Goal: Information Seeking & Learning: Find specific fact

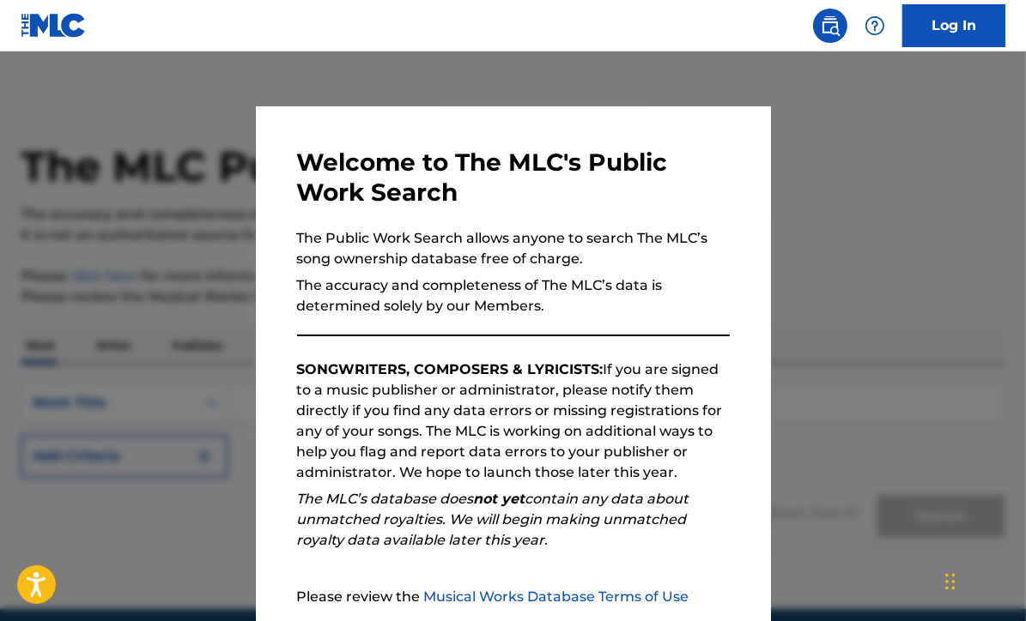
scroll to position [164, 0]
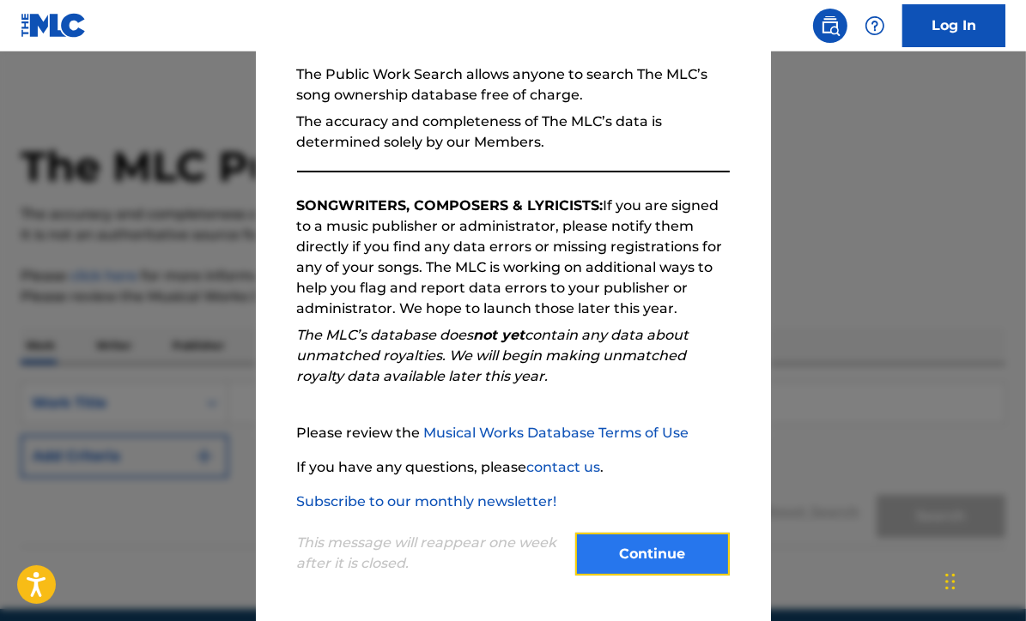
click at [650, 550] on button "Continue" at bounding box center [652, 554] width 155 height 43
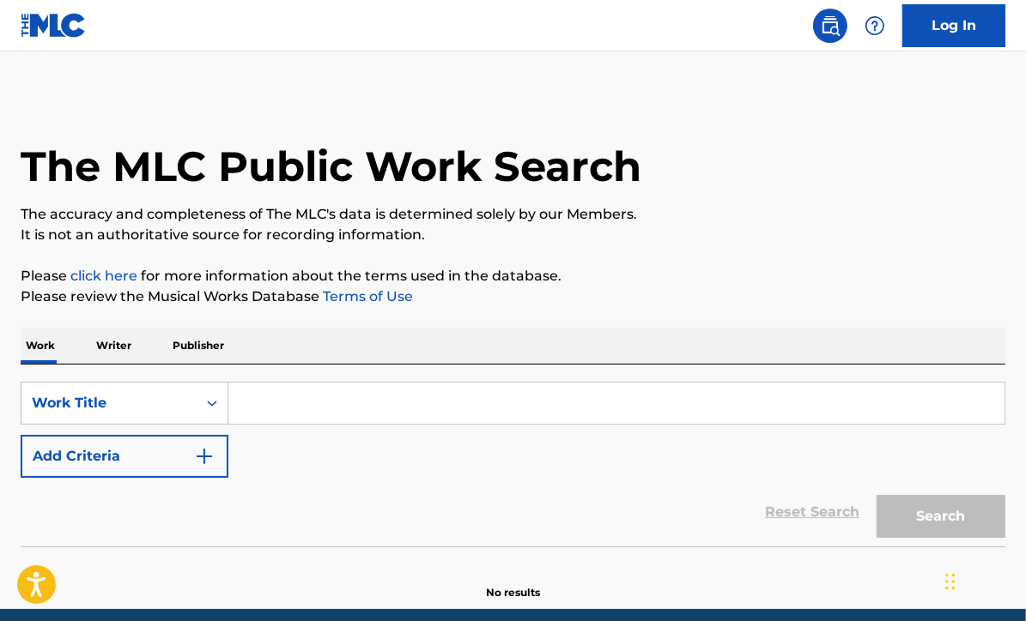
click at [173, 357] on p "Publisher" at bounding box center [198, 346] width 62 height 36
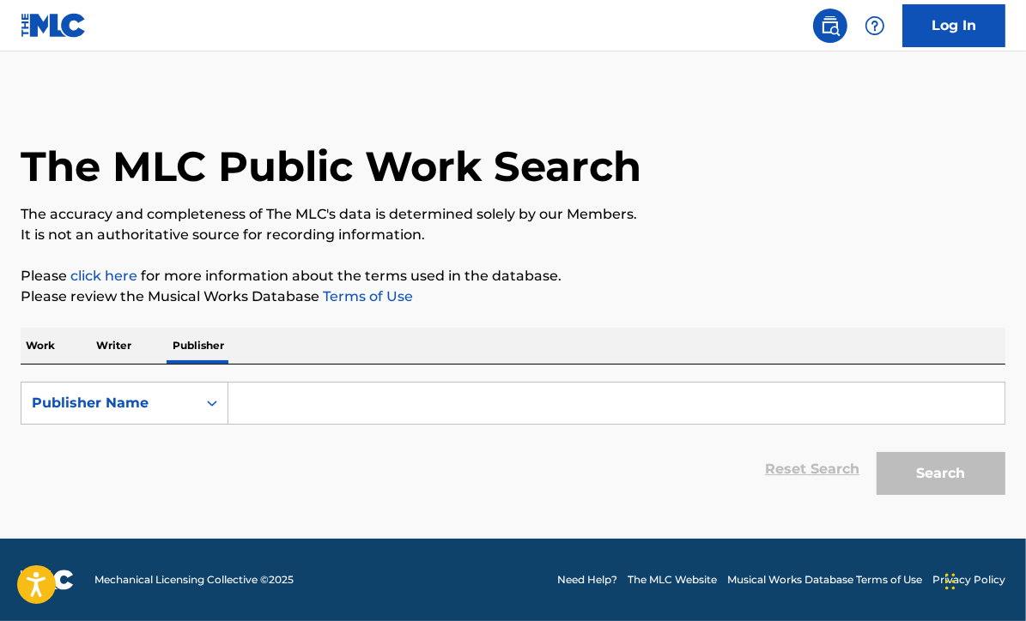
click at [268, 409] on input "Search Form" at bounding box center [616, 403] width 776 height 41
paste input "Search [PERSON_NAME] (Belmont Music Business Alum)"
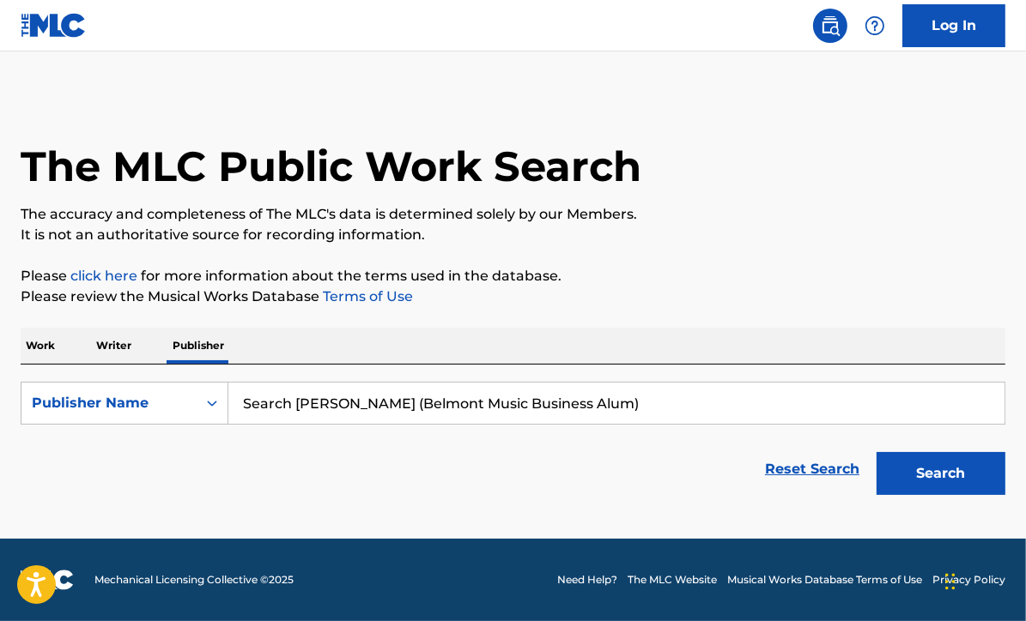
drag, startPoint x: 298, startPoint y: 405, endPoint x: 114, endPoint y: 375, distance: 186.1
click at [114, 375] on div "SearchWithCriteria66a2e1c3-c58e-4471-896d-be346a9e7966 Publisher Name Search [P…" at bounding box center [513, 434] width 985 height 139
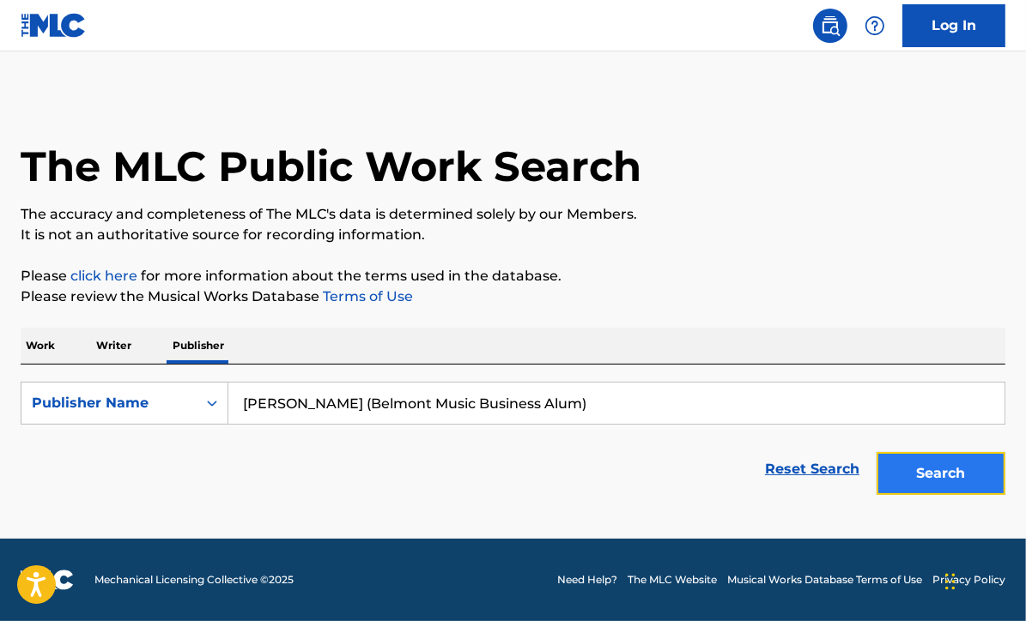
click at [918, 474] on button "Search" at bounding box center [940, 473] width 129 height 43
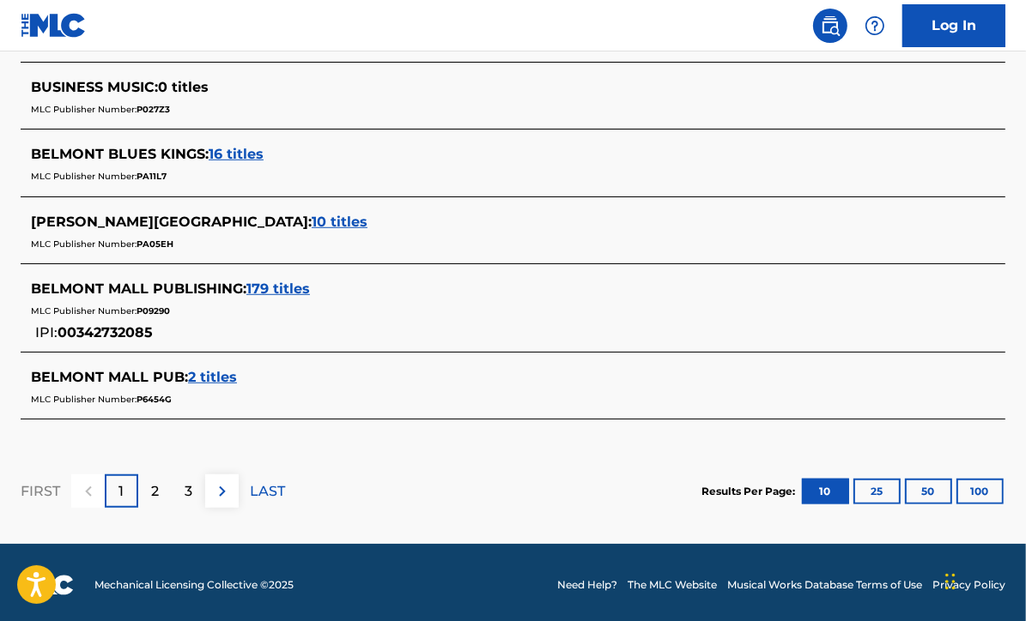
scroll to position [892, 0]
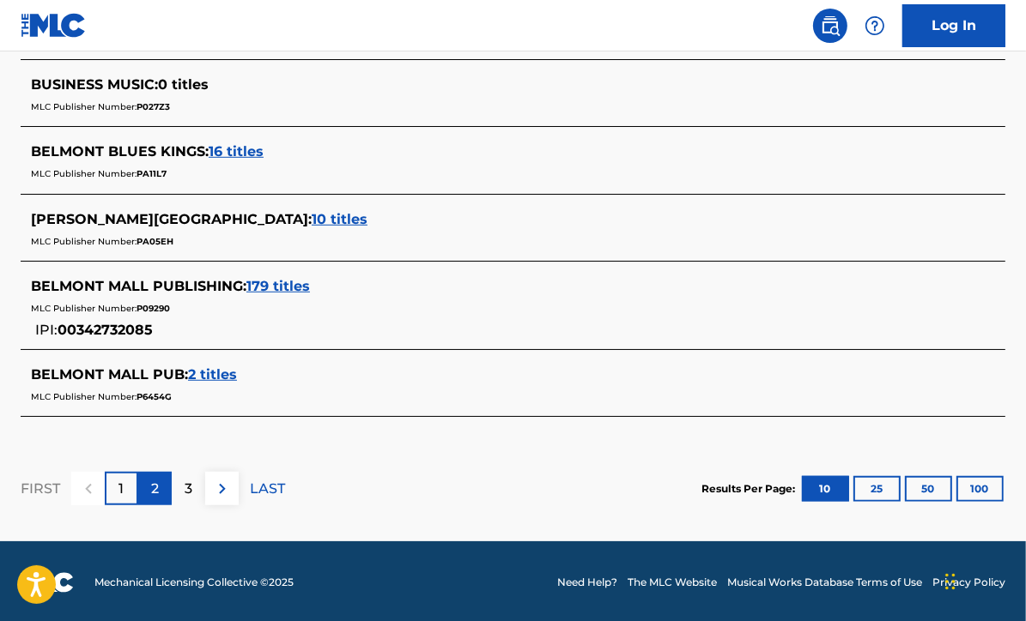
click at [164, 482] on div "2" at bounding box center [154, 488] width 33 height 33
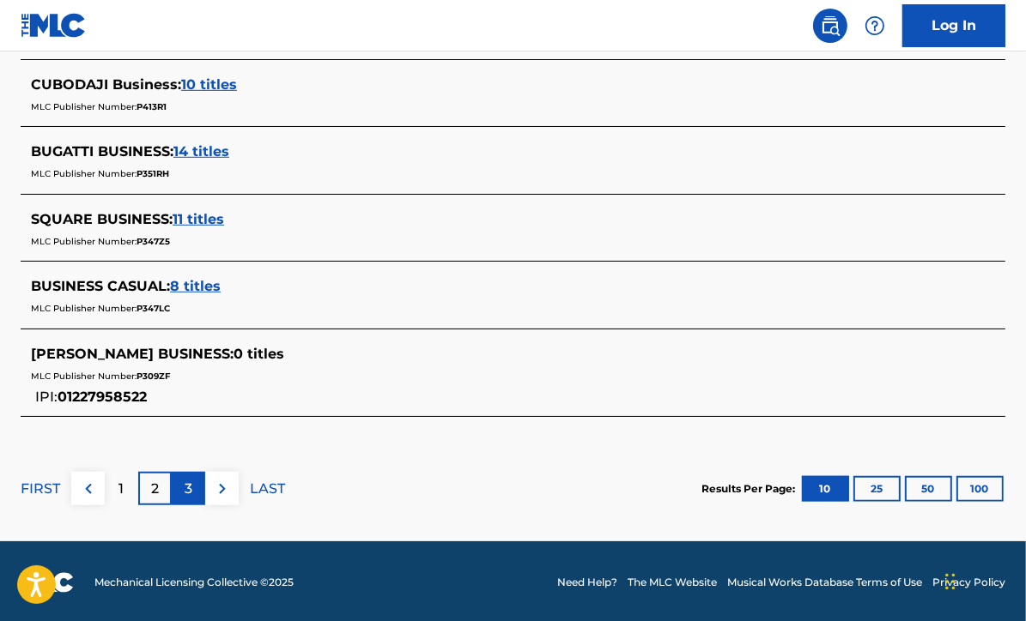
click at [196, 476] on div "3" at bounding box center [188, 488] width 33 height 33
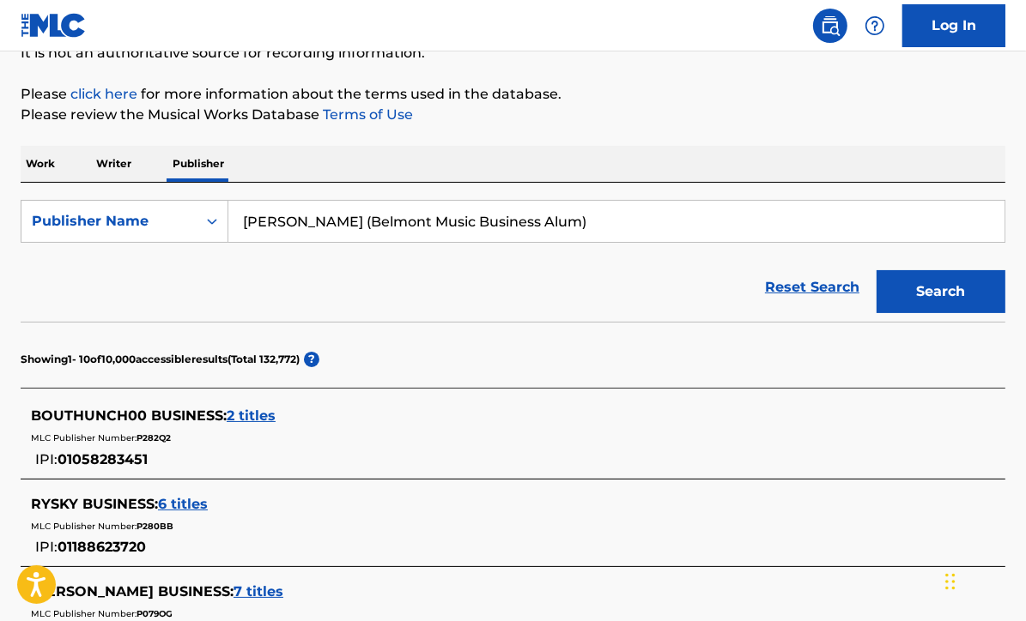
scroll to position [181, 0]
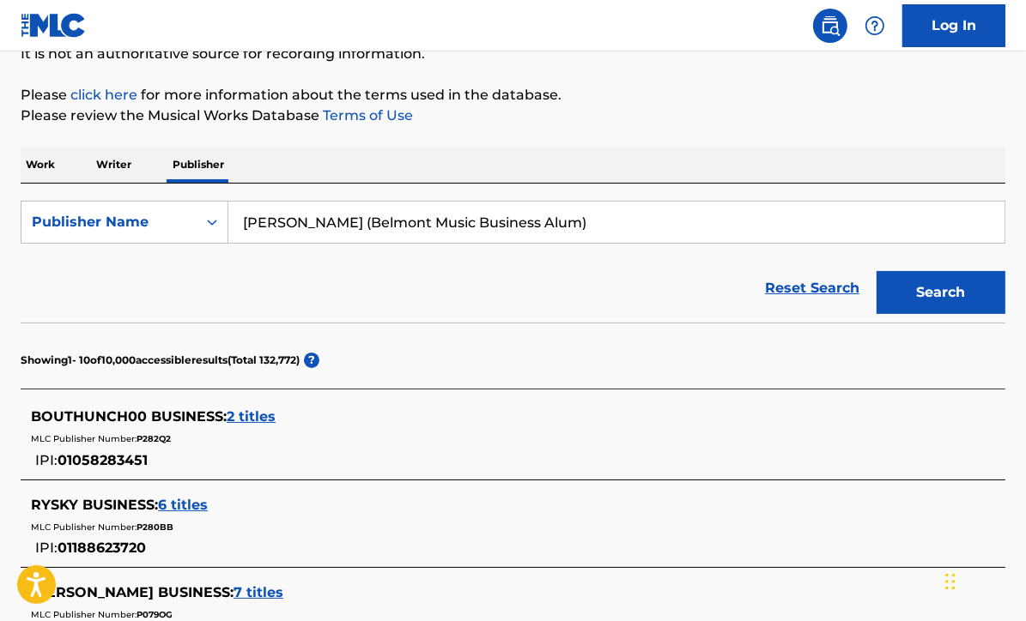
click at [590, 224] on input "[PERSON_NAME] (Belmont Music Business Alum)" at bounding box center [616, 222] width 776 height 41
paste input "IPI 00343948929"
click at [876, 271] on button "Search" at bounding box center [940, 292] width 129 height 43
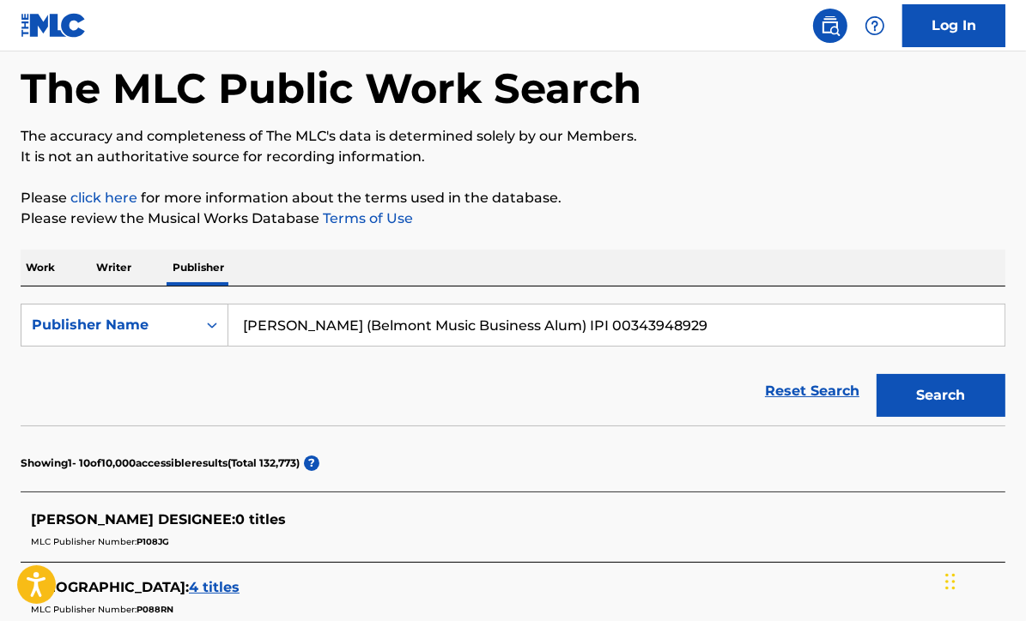
scroll to position [0, 0]
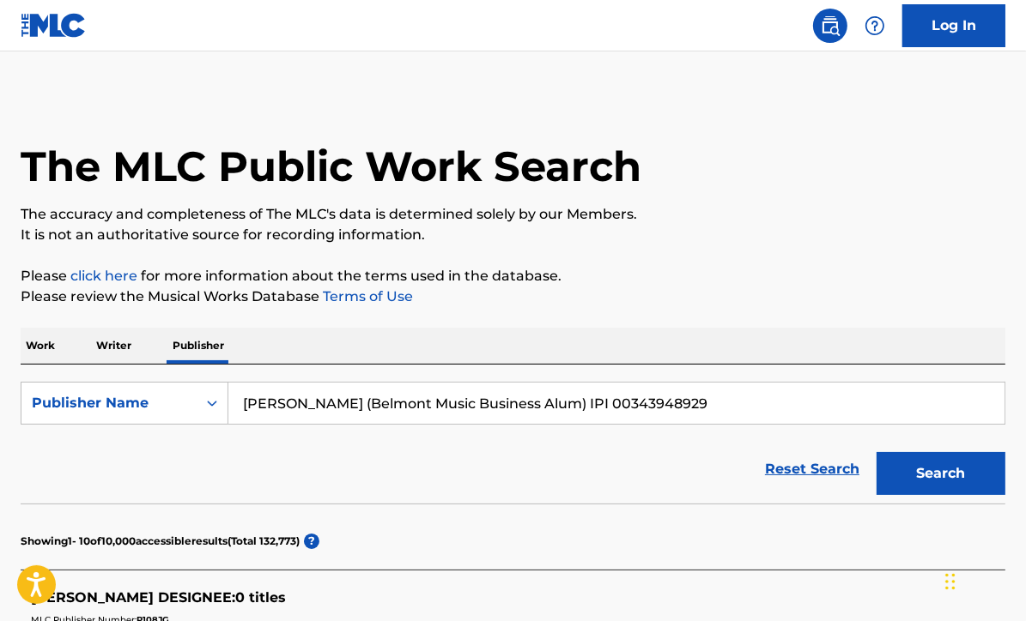
drag, startPoint x: 565, startPoint y: 402, endPoint x: 188, endPoint y: 359, distance: 379.3
click at [876, 452] on button "Search" at bounding box center [940, 473] width 129 height 43
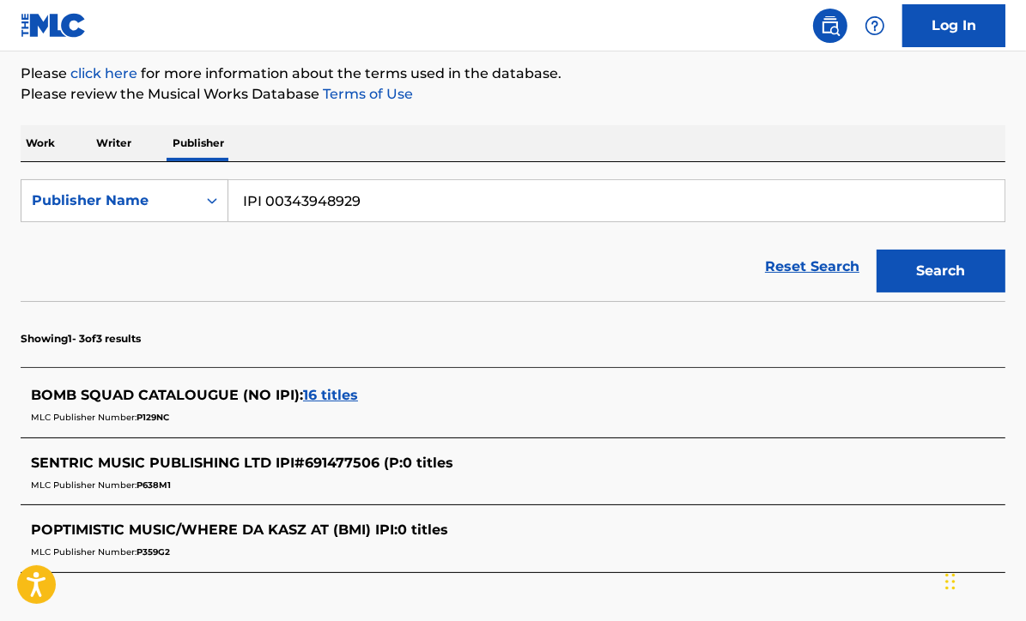
scroll to position [203, 0]
drag, startPoint x: 427, startPoint y: 206, endPoint x: 76, endPoint y: 167, distance: 352.4
click at [76, 167] on div "SearchWithCriteria66a2e1c3-c58e-4471-896d-be346a9e7966 Publisher Name IPI 00343…" at bounding box center [513, 231] width 985 height 139
paste input "[PERSON_NAME]"
type input "[PERSON_NAME]"
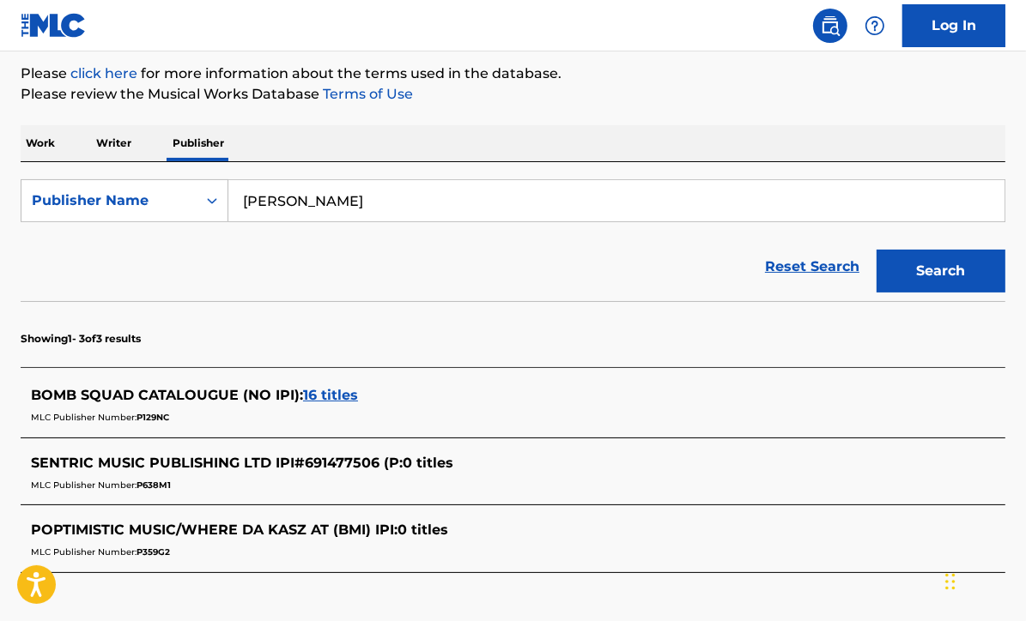
click at [876, 250] on button "Search" at bounding box center [940, 271] width 129 height 43
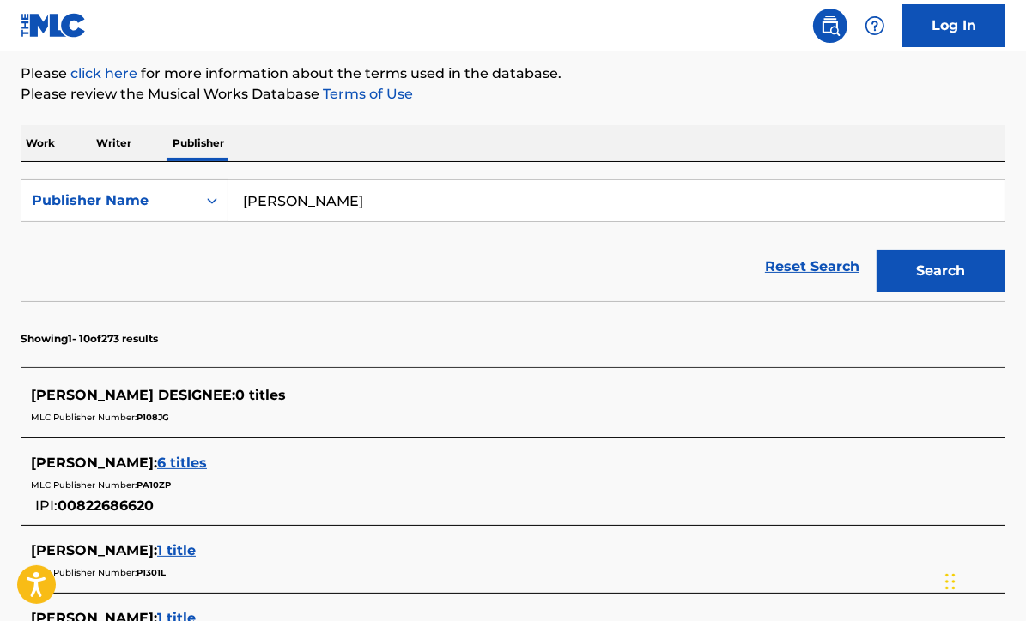
click at [125, 143] on p "Writer" at bounding box center [113, 143] width 45 height 36
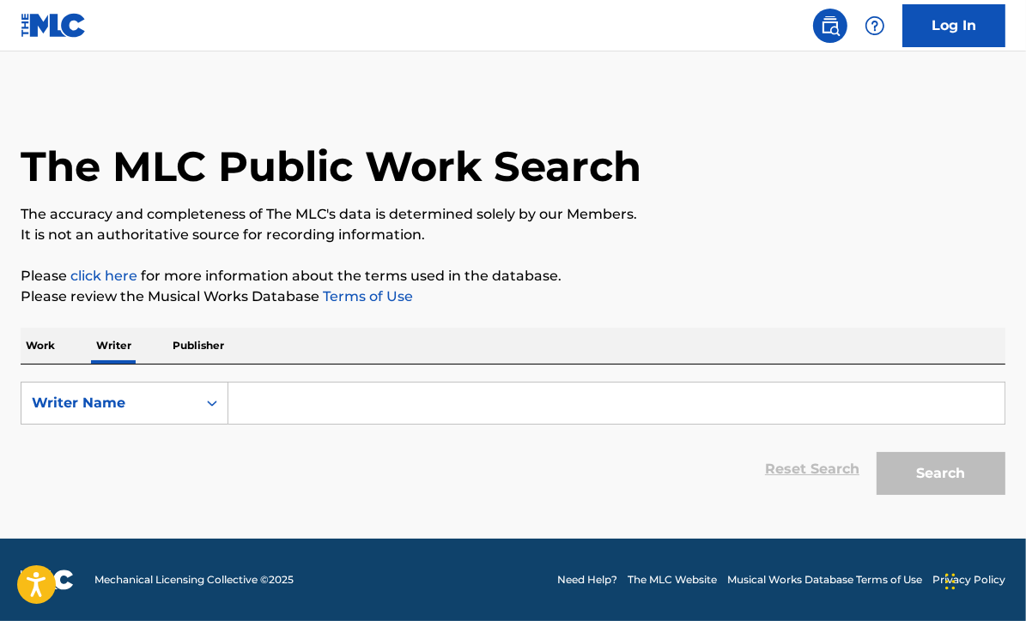
click at [272, 397] on input "Search Form" at bounding box center [616, 403] width 776 height 41
paste input "[PERSON_NAME]"
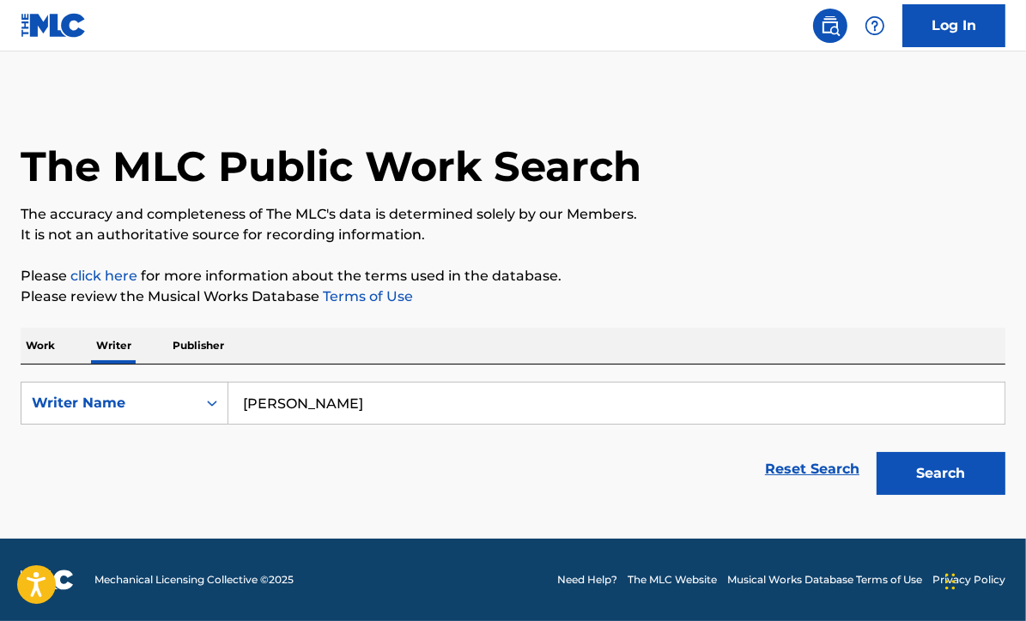
click at [876, 452] on button "Search" at bounding box center [940, 473] width 129 height 43
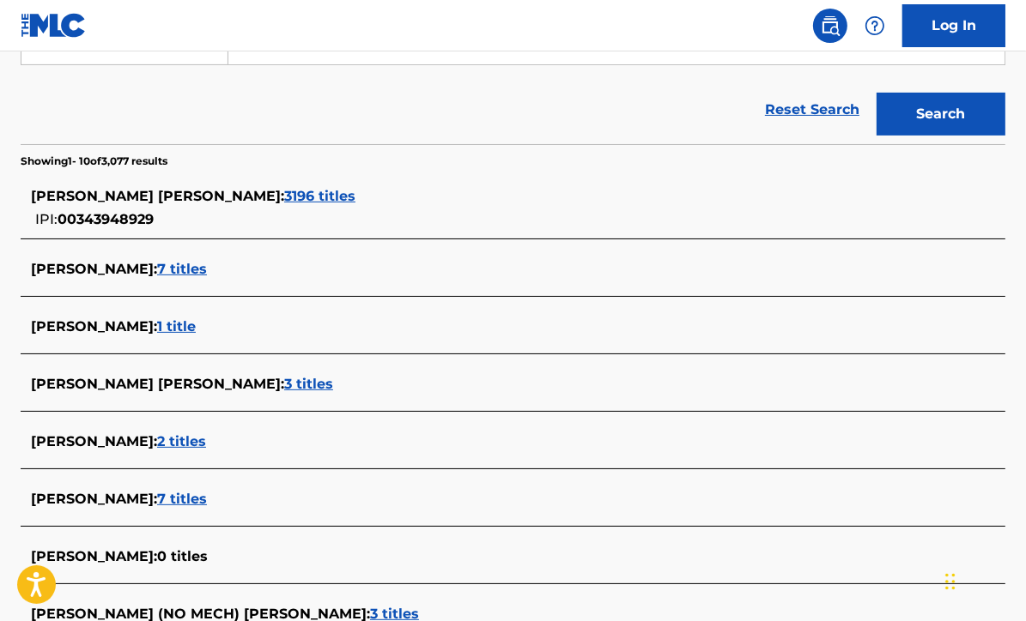
scroll to position [357, 0]
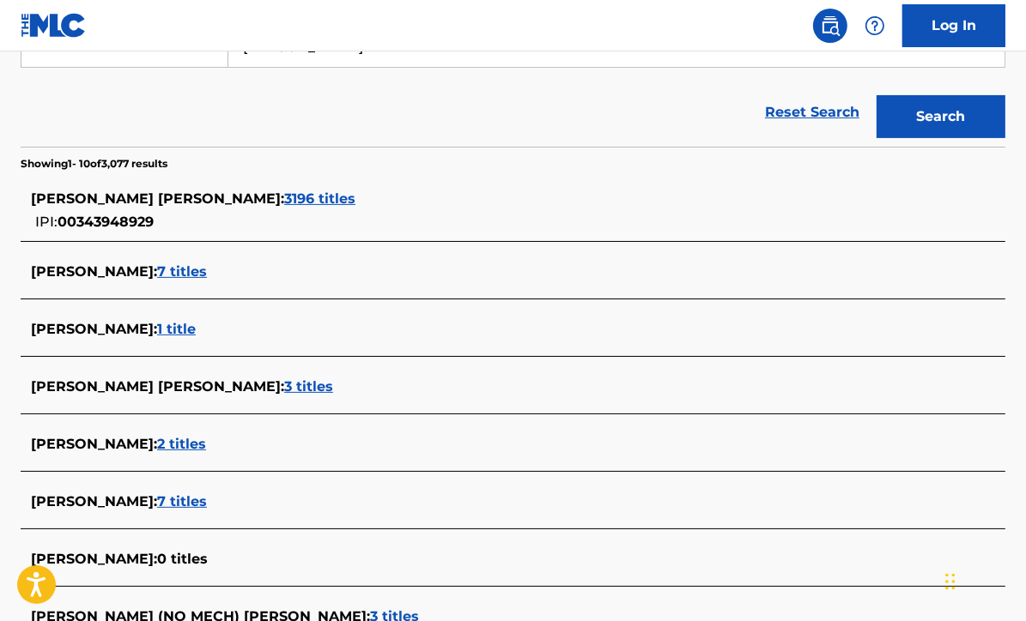
click at [284, 199] on span "3196 titles" at bounding box center [319, 199] width 71 height 16
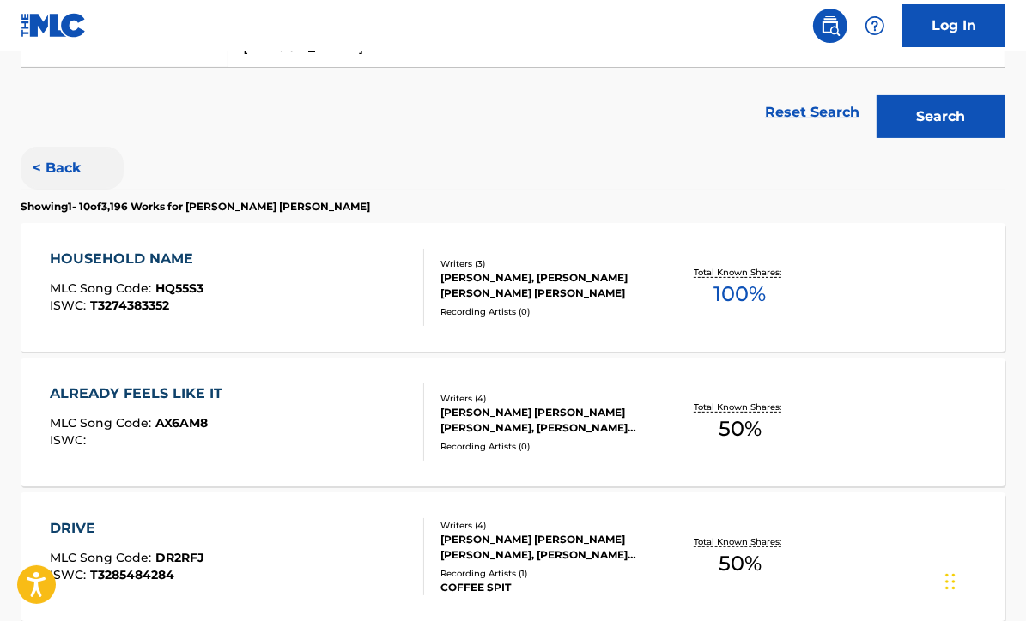
click at [60, 162] on button "< Back" at bounding box center [72, 168] width 103 height 43
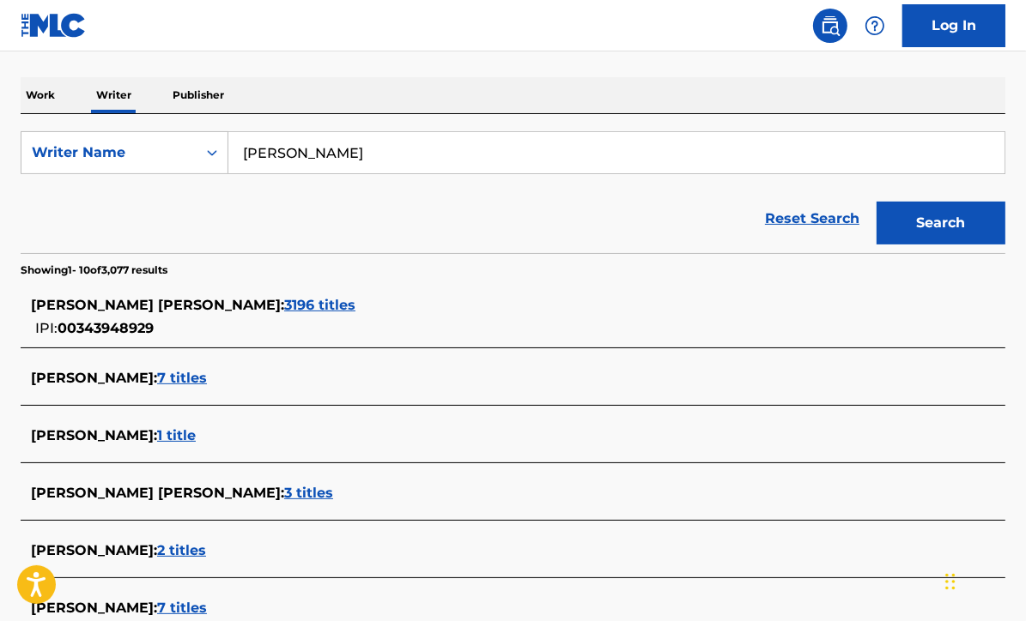
scroll to position [245, 0]
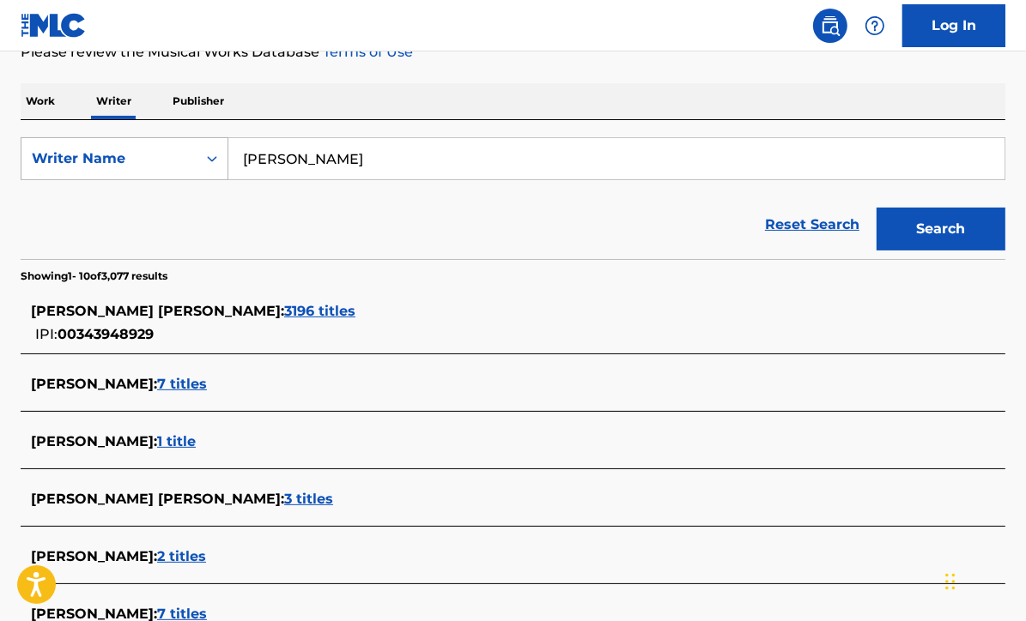
drag, startPoint x: 402, startPoint y: 161, endPoint x: 179, endPoint y: 150, distance: 223.5
click at [179, 150] on div "SearchWithCriteria6f1ebe38-c467-423a-92a2-3350fc6d2bb6 Writer Name [PERSON_NAME]" at bounding box center [513, 158] width 985 height 43
paste input "(Belmont Music Business Alum)"
type input "[PERSON_NAME] (Belmont Music Business Alum)"
click at [876, 208] on button "Search" at bounding box center [940, 229] width 129 height 43
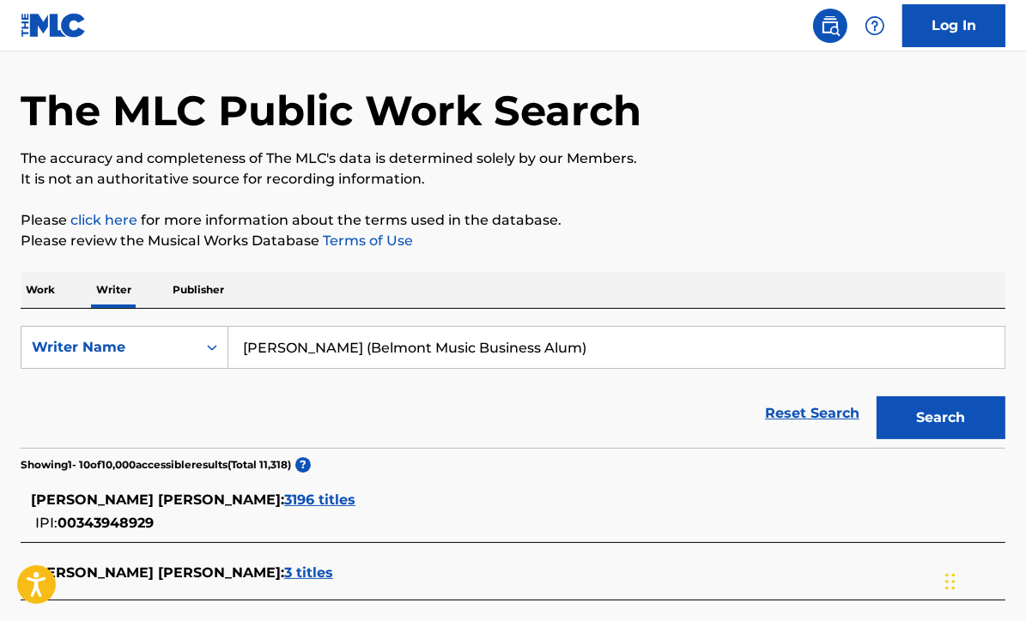
scroll to position [0, 0]
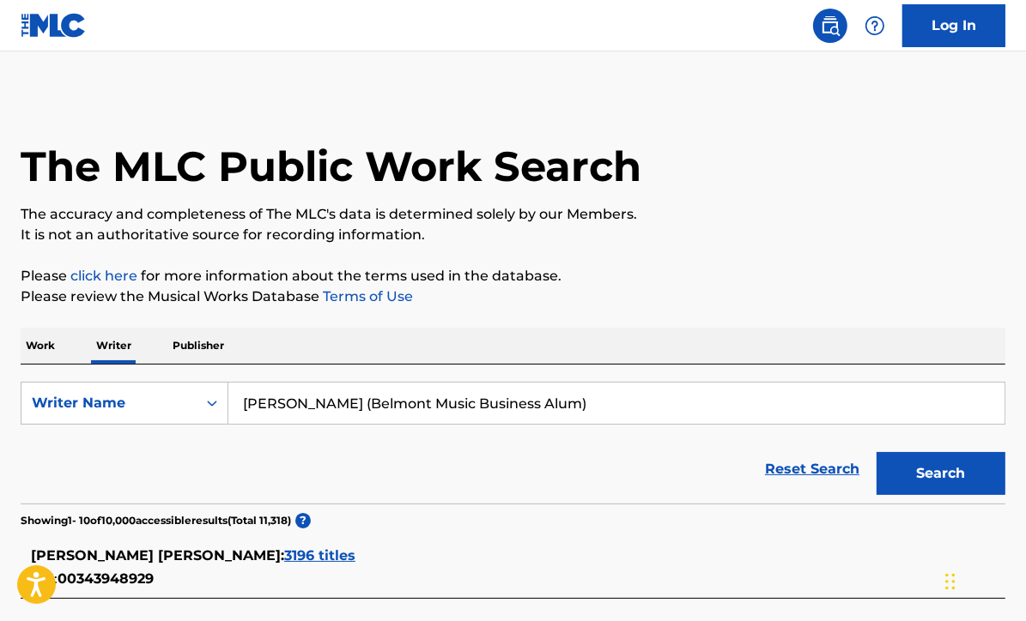
click at [50, 352] on p "Work" at bounding box center [40, 346] width 39 height 36
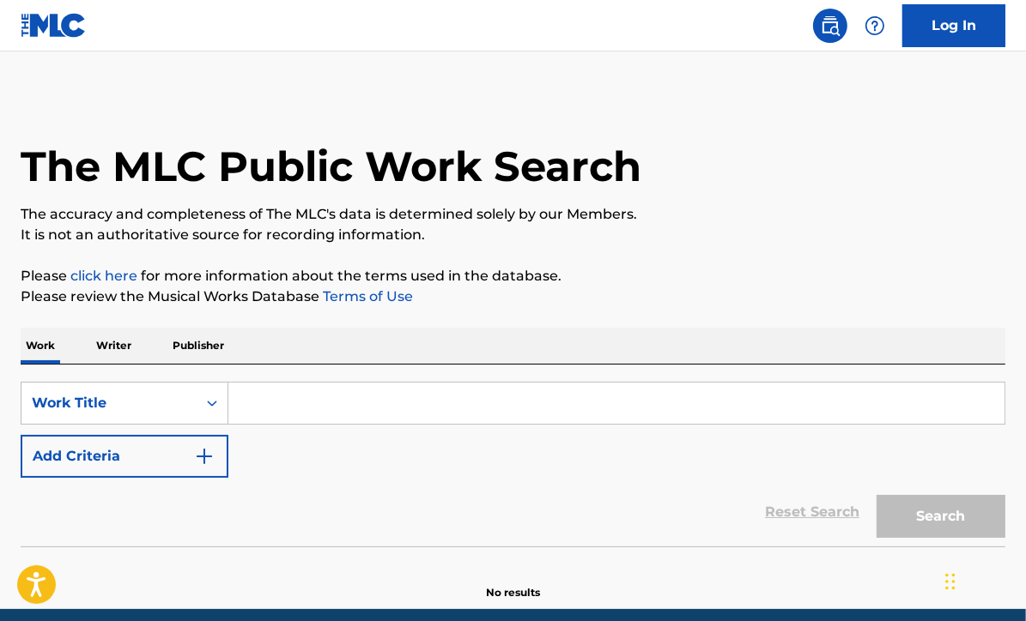
click at [344, 409] on input "Search Form" at bounding box center [616, 403] width 776 height 41
paste input "There's That Smile"
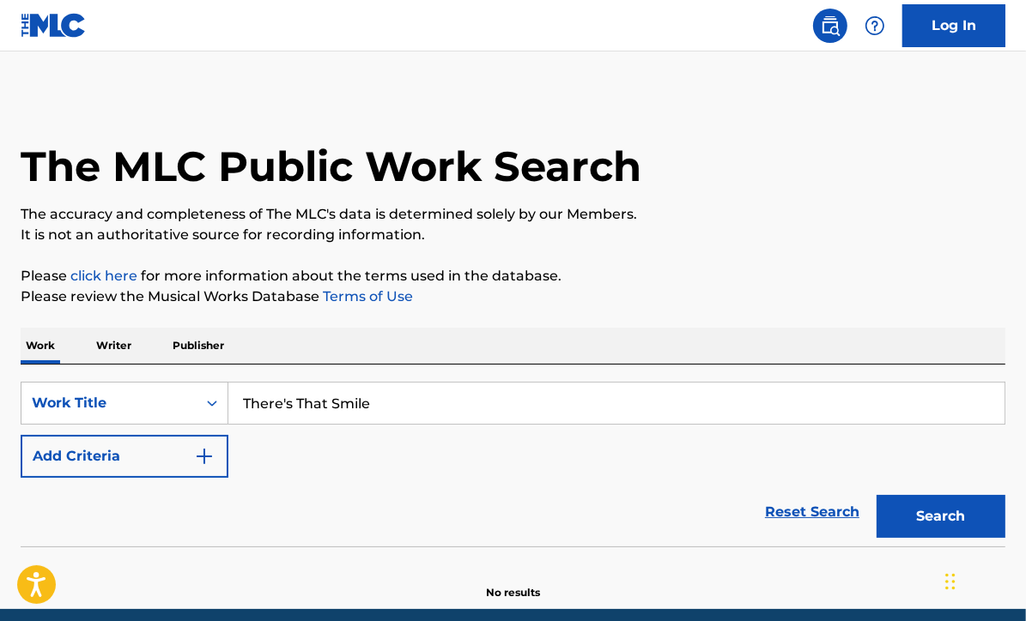
click at [876, 495] on button "Search" at bounding box center [940, 516] width 129 height 43
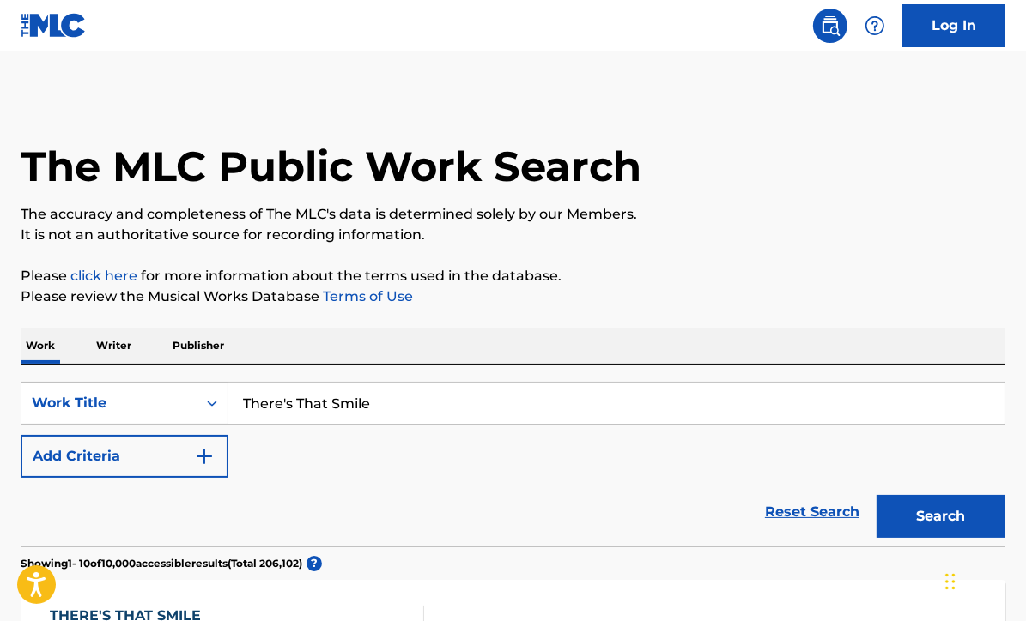
drag, startPoint x: 389, startPoint y: 403, endPoint x: 230, endPoint y: 388, distance: 159.5
click at [230, 388] on input "There's That Smile" at bounding box center [616, 403] width 776 height 41
paste input "Life of the Party"
type input "Life of the Party"
click at [876, 495] on button "Search" at bounding box center [940, 516] width 129 height 43
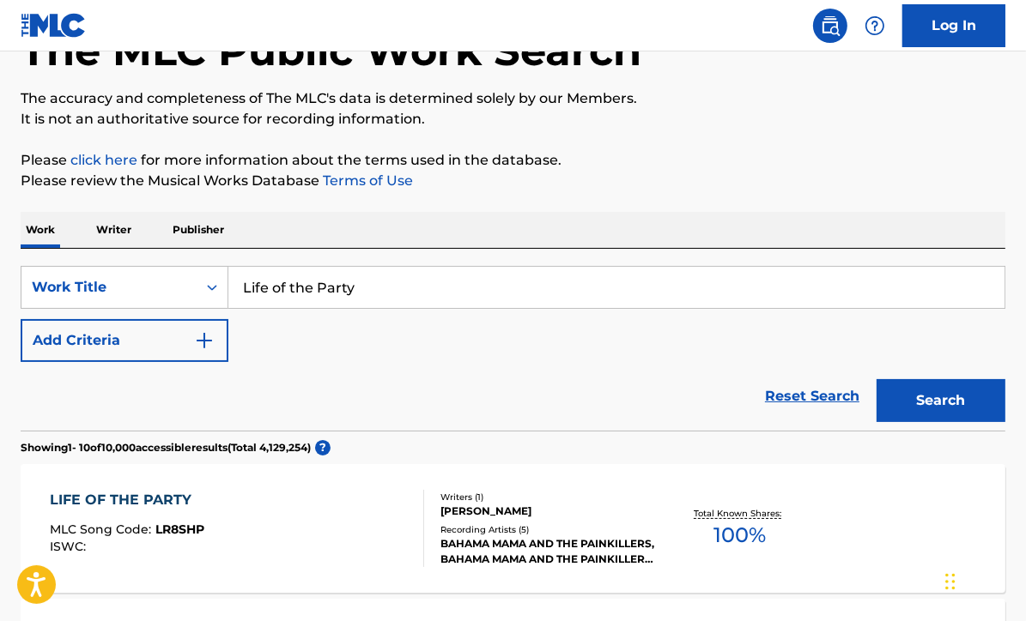
scroll to position [117, 0]
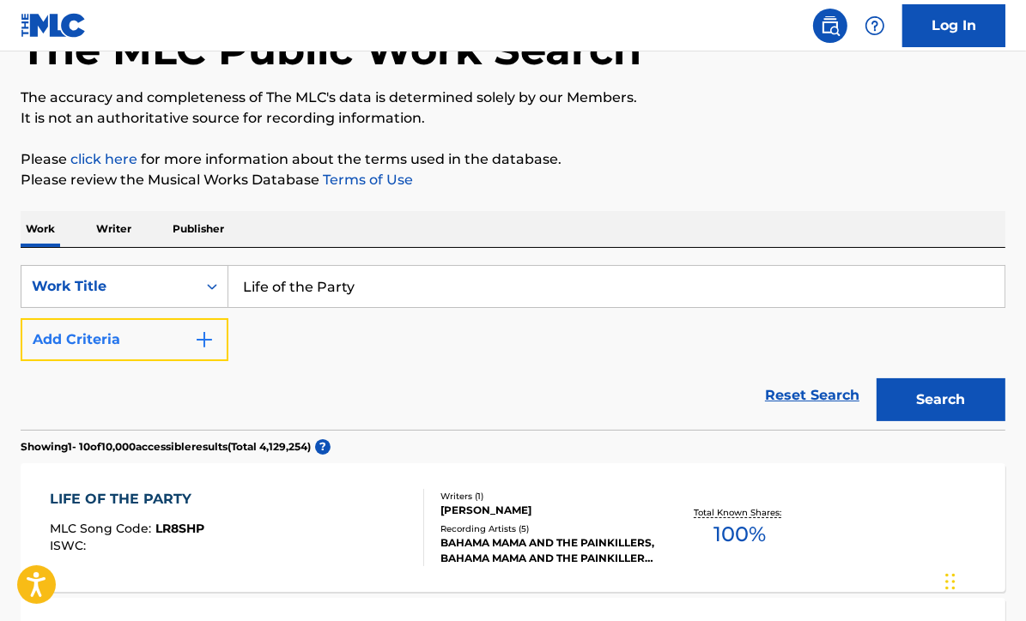
click at [211, 352] on button "Add Criteria" at bounding box center [125, 339] width 208 height 43
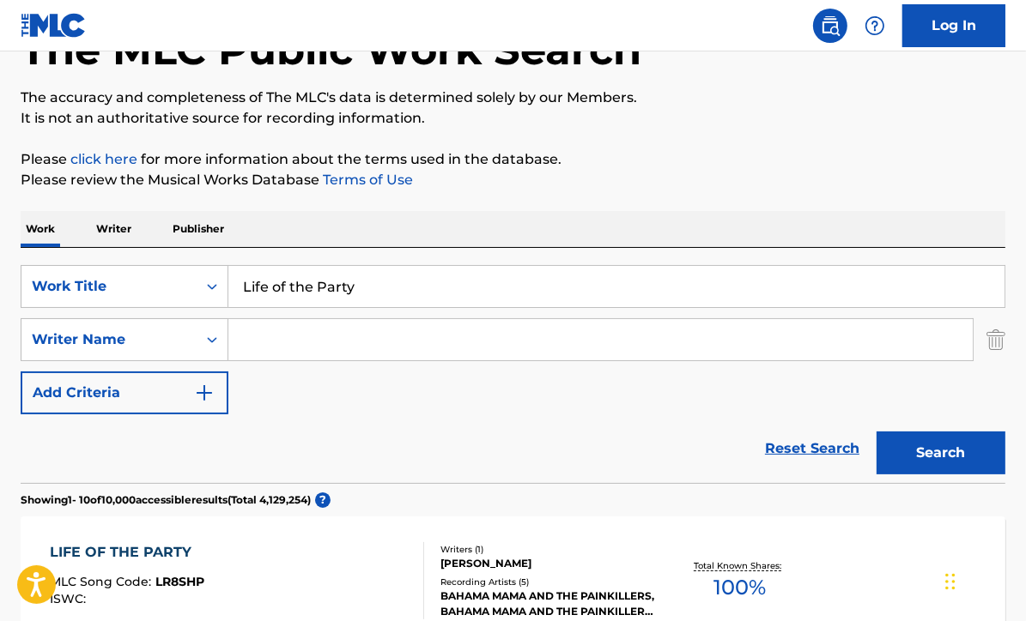
click at [271, 351] on input "Search Form" at bounding box center [600, 339] width 744 height 41
type input "[PERSON_NAME]"
click at [876, 432] on button "Search" at bounding box center [940, 453] width 129 height 43
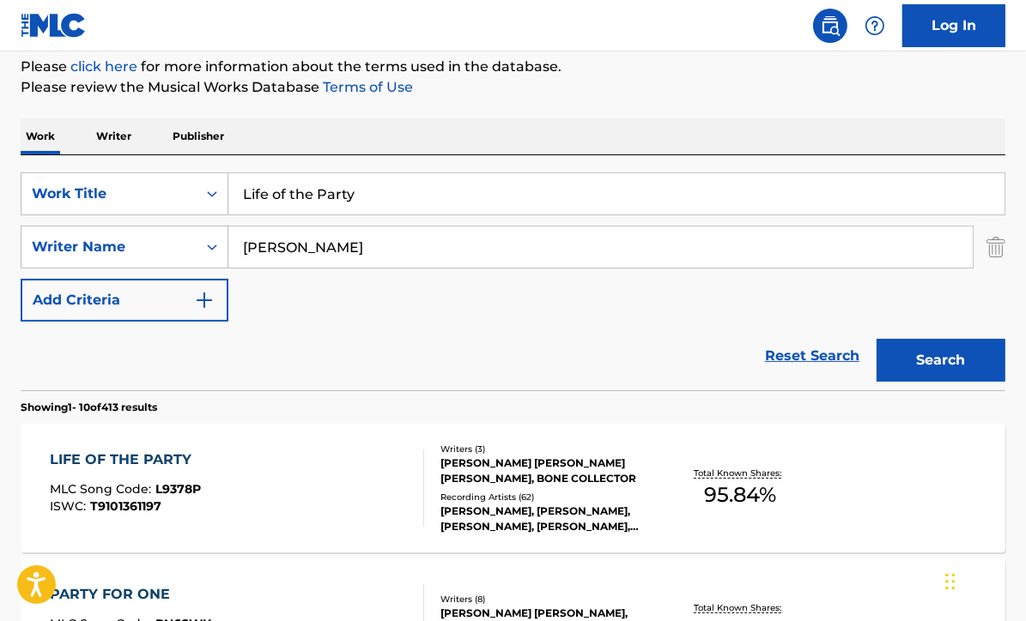
scroll to position [196, 0]
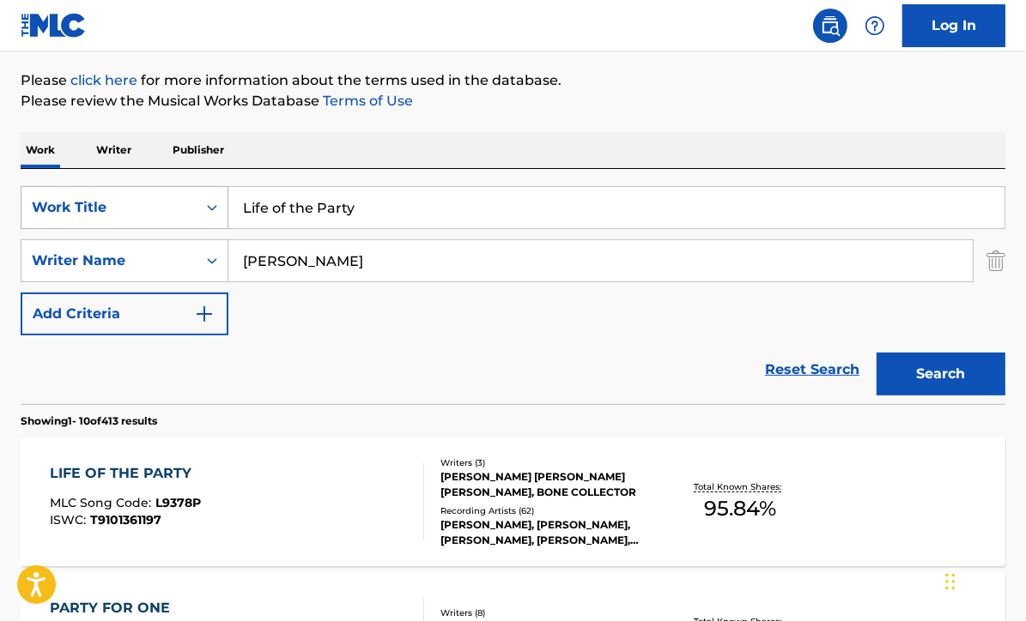
drag, startPoint x: 369, startPoint y: 211, endPoint x: 110, endPoint y: 193, distance: 259.9
click at [110, 193] on div "SearchWithCriteriad024013c-66a6-4e44-8e5e-22d44c12e06b Work Title Life of the P…" at bounding box center [513, 207] width 985 height 43
type input "There's That Smile"
click at [876, 353] on button "Search" at bounding box center [940, 374] width 129 height 43
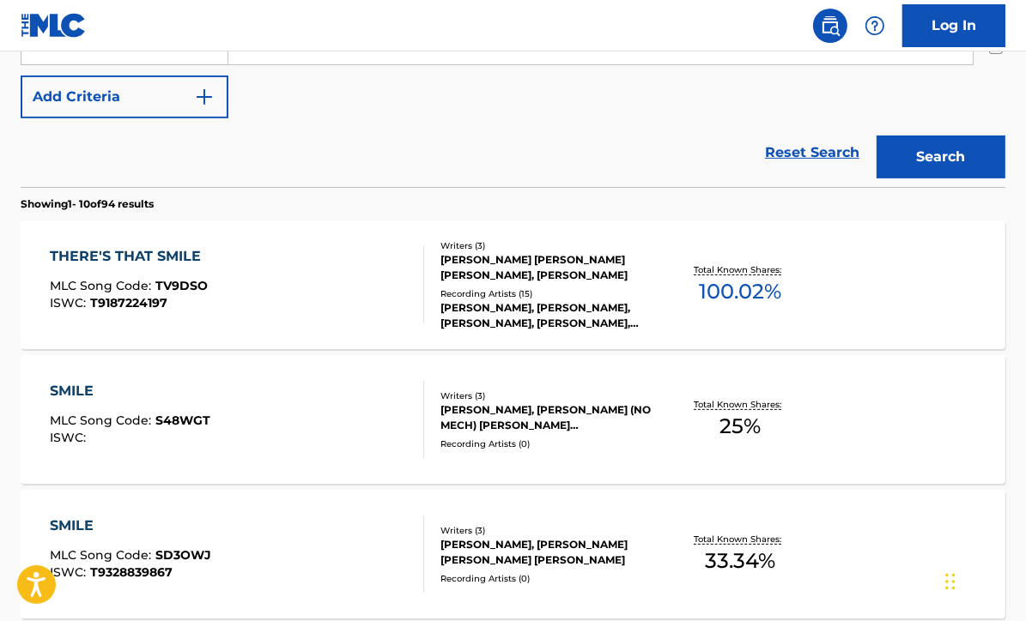
scroll to position [415, 0]
